Goal: Task Accomplishment & Management: Use online tool/utility

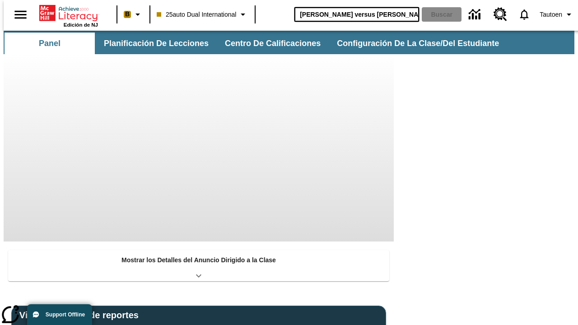
type input "[PERSON_NAME] versus [PERSON_NAME]"
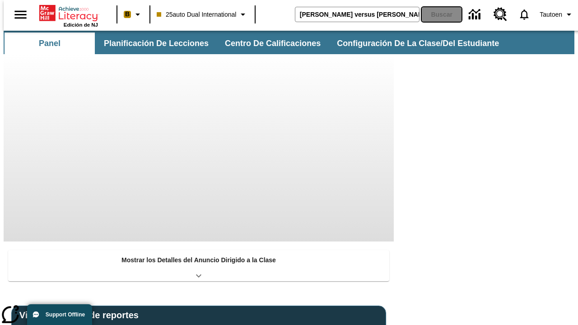
click at [436, 14] on button "Buscar" at bounding box center [442, 14] width 40 height 14
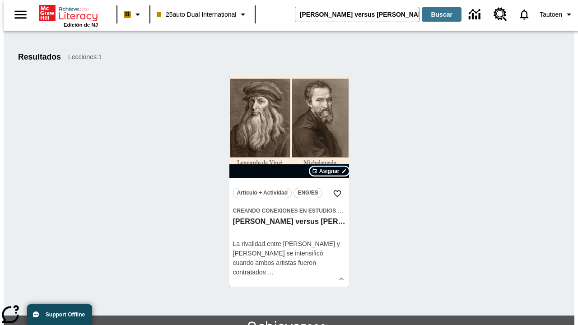
click at [329, 171] on span "Asignar" at bounding box center [329, 171] width 20 height 8
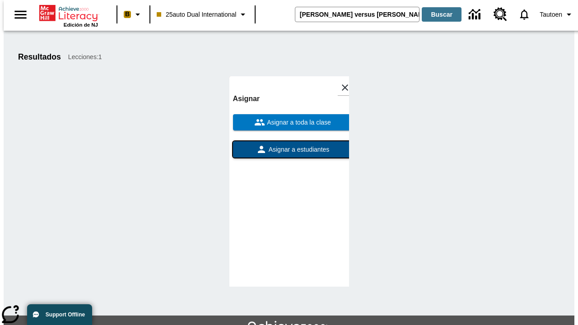
click at [289, 145] on span "Asignar a estudiantes" at bounding box center [298, 149] width 63 height 9
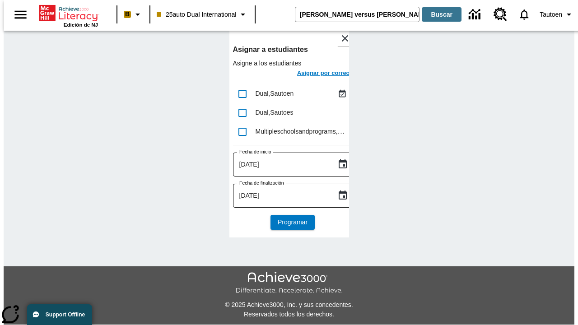
click at [315, 74] on h6 "Asignar por correo" at bounding box center [323, 73] width 53 height 10
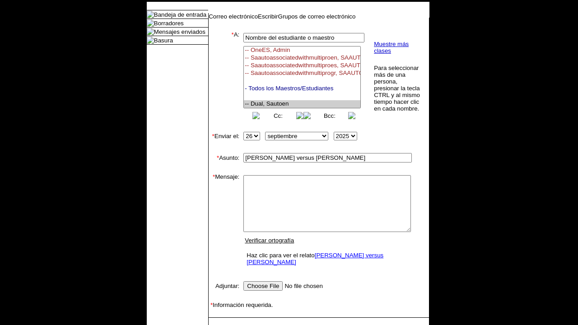
select select "U,21476361,1"
type textarea "email body message"
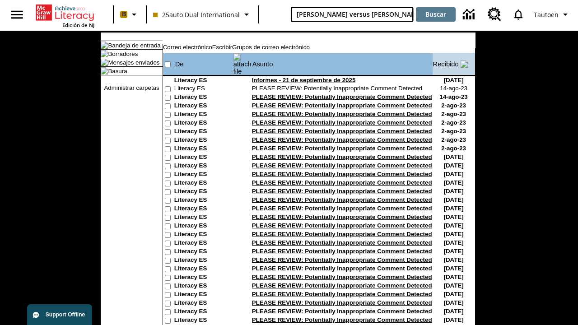
type input "[PERSON_NAME] versus [PERSON_NAME]"
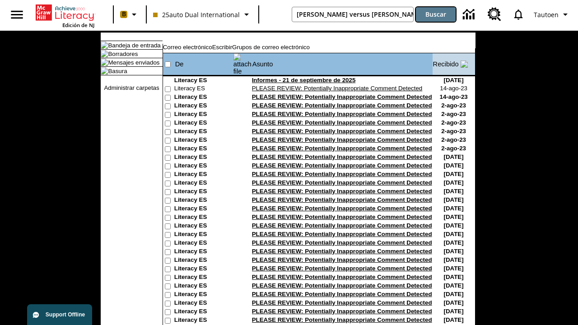
click at [436, 14] on button "Buscar" at bounding box center [436, 14] width 40 height 14
